Goal: Navigation & Orientation: Find specific page/section

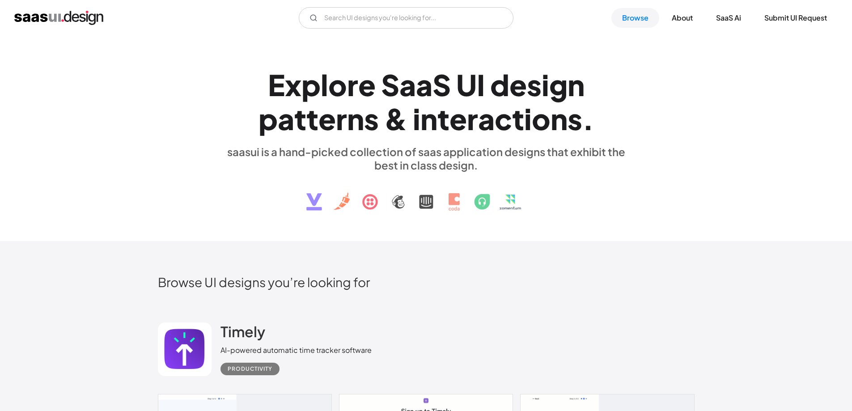
scroll to position [224, 0]
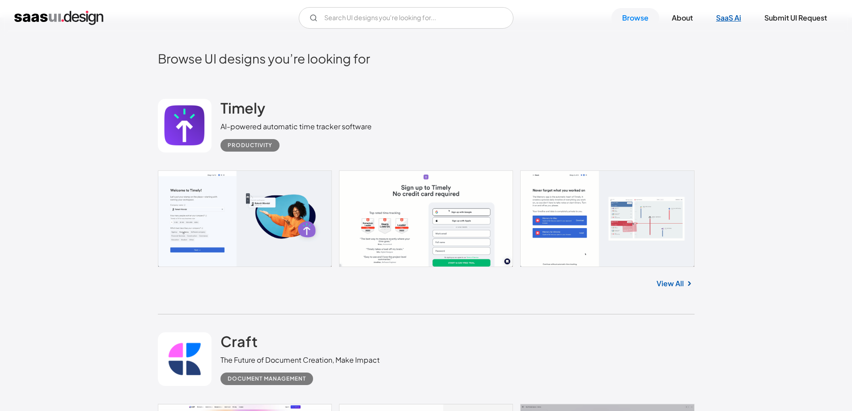
click at [731, 22] on link "SaaS Ai" at bounding box center [728, 18] width 47 height 20
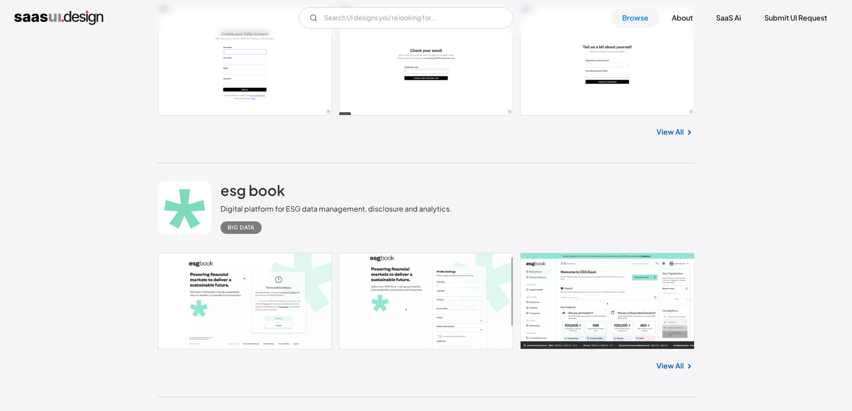
scroll to position [1118, 0]
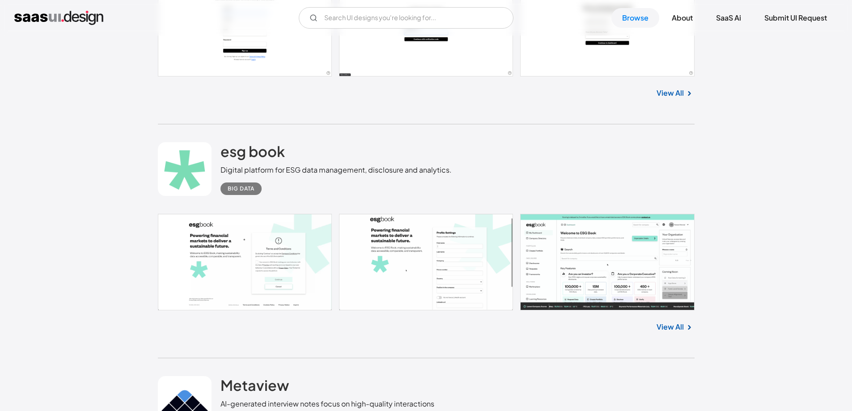
click at [307, 233] on link at bounding box center [426, 262] width 537 height 97
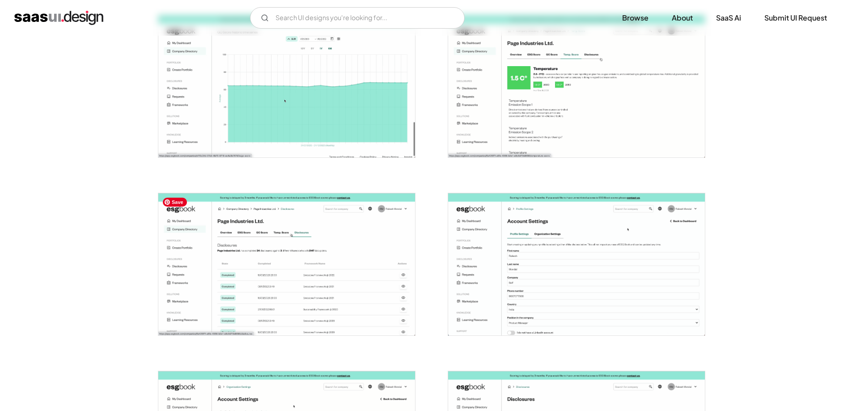
scroll to position [760, 0]
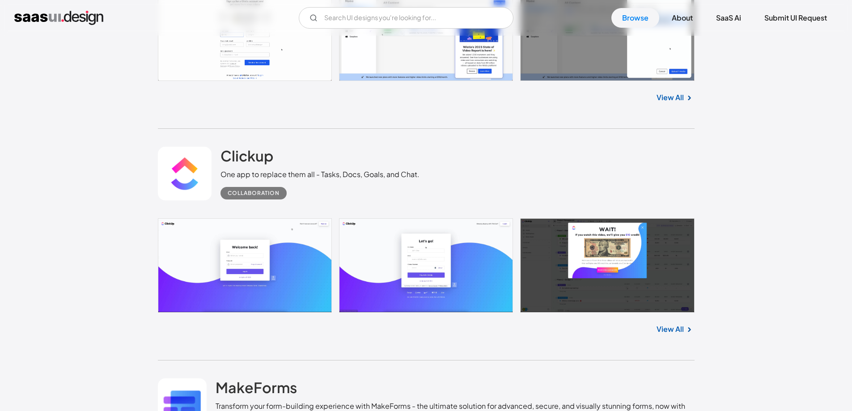
scroll to position [3361, 0]
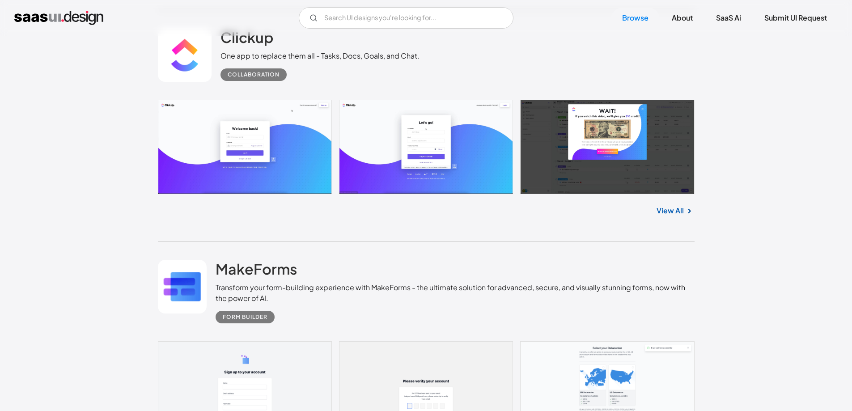
click at [92, 18] on img "home" at bounding box center [58, 18] width 89 height 14
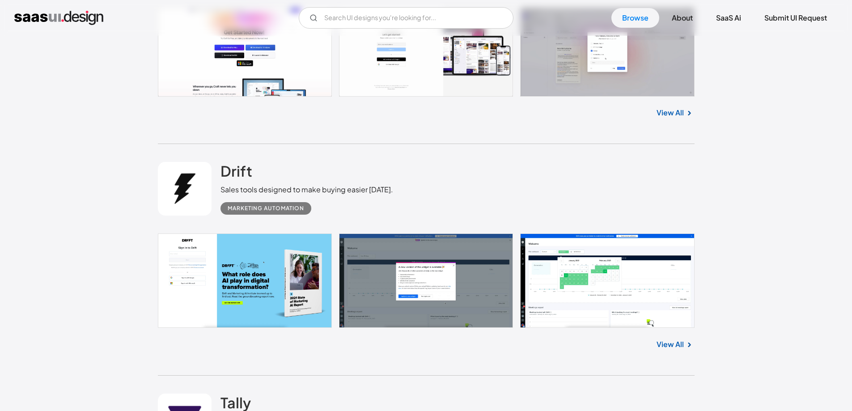
scroll to position [716, 0]
